Goal: Task Accomplishment & Management: Use online tool/utility

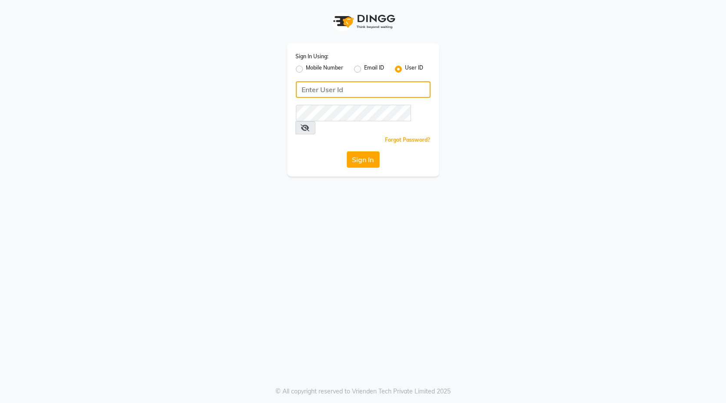
click at [374, 89] on input "Username" at bounding box center [363, 89] width 135 height 17
type input "blackexpress"
drag, startPoint x: 359, startPoint y: 148, endPoint x: 353, endPoint y: 146, distance: 6.3
click at [359, 151] on button "Sign In" at bounding box center [363, 159] width 33 height 17
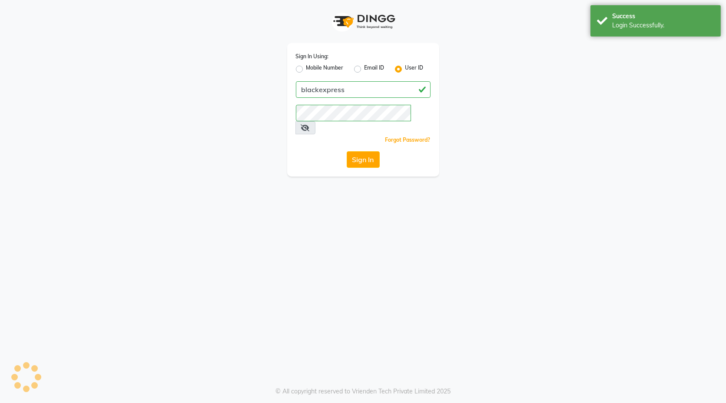
select select "7082"
select select "service"
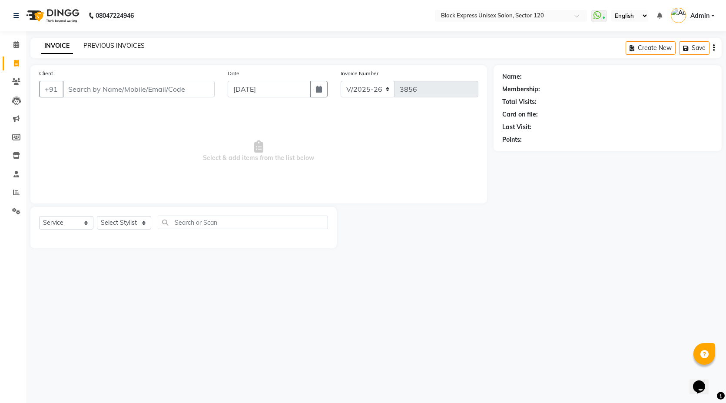
click at [122, 44] on link "PREVIOUS INVOICES" at bounding box center [113, 46] width 61 height 8
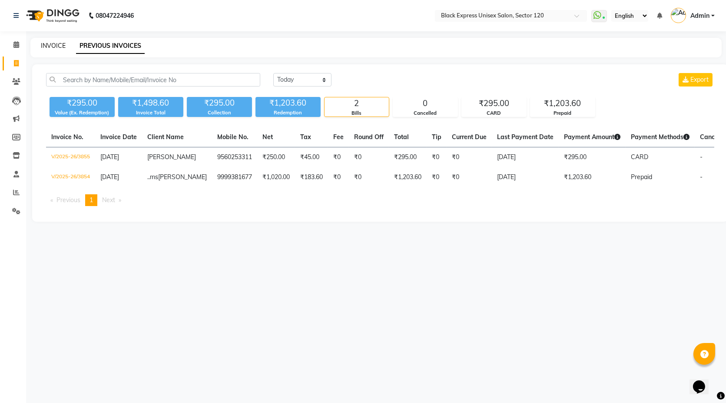
click at [46, 46] on link "INVOICE" at bounding box center [53, 46] width 25 height 8
select select "7082"
select select "service"
